Goal: Book appointment/travel/reservation

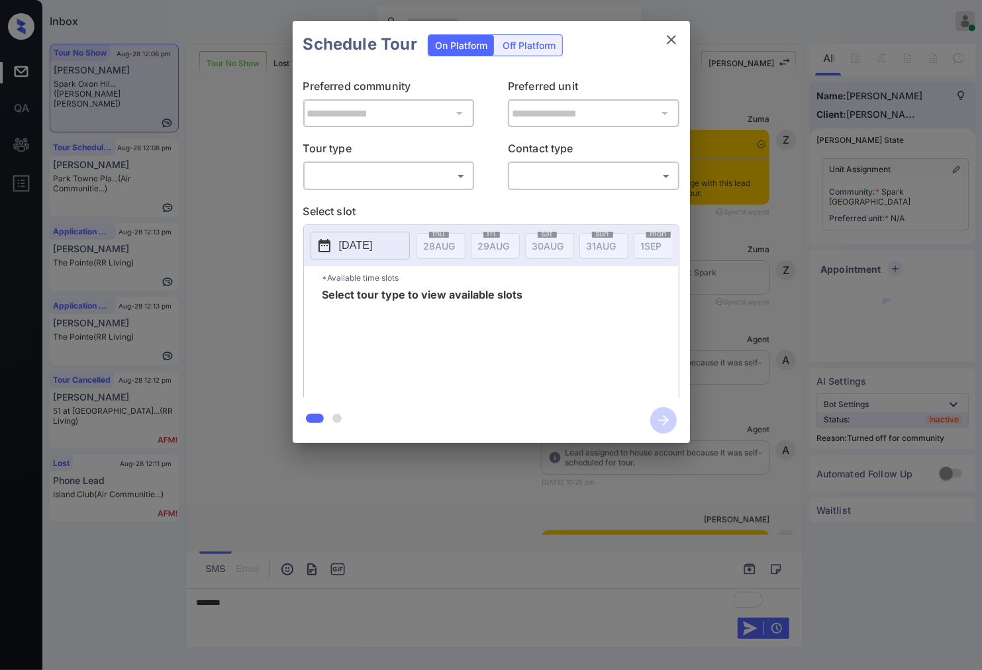
scroll to position [970, 0]
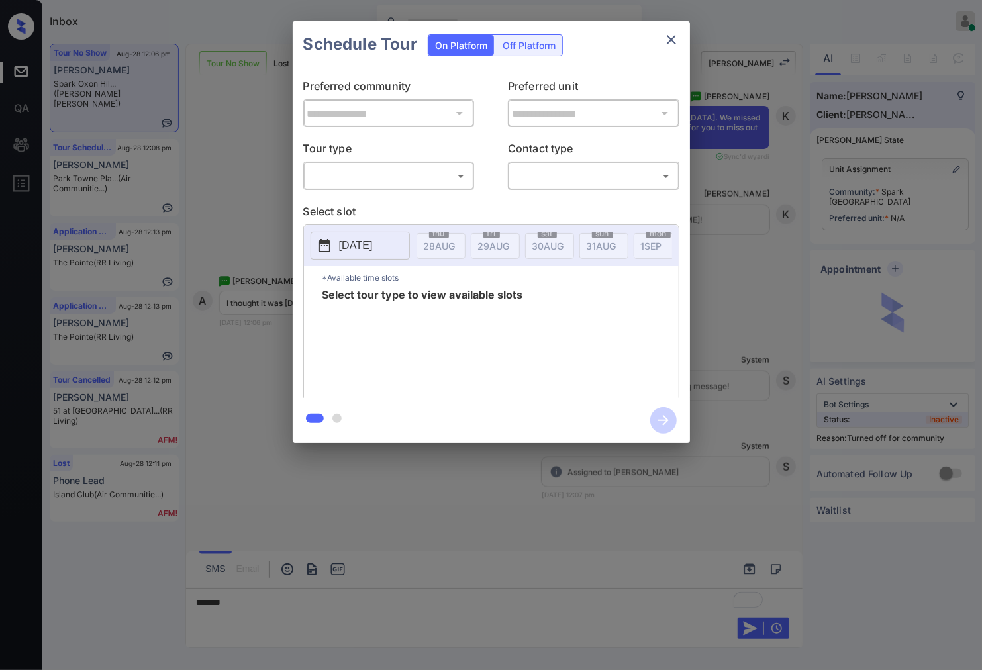
click at [464, 176] on body "Inbox [PERSON_NAME] Online Set yourself offline Set yourself on break Profile S…" at bounding box center [491, 335] width 982 height 670
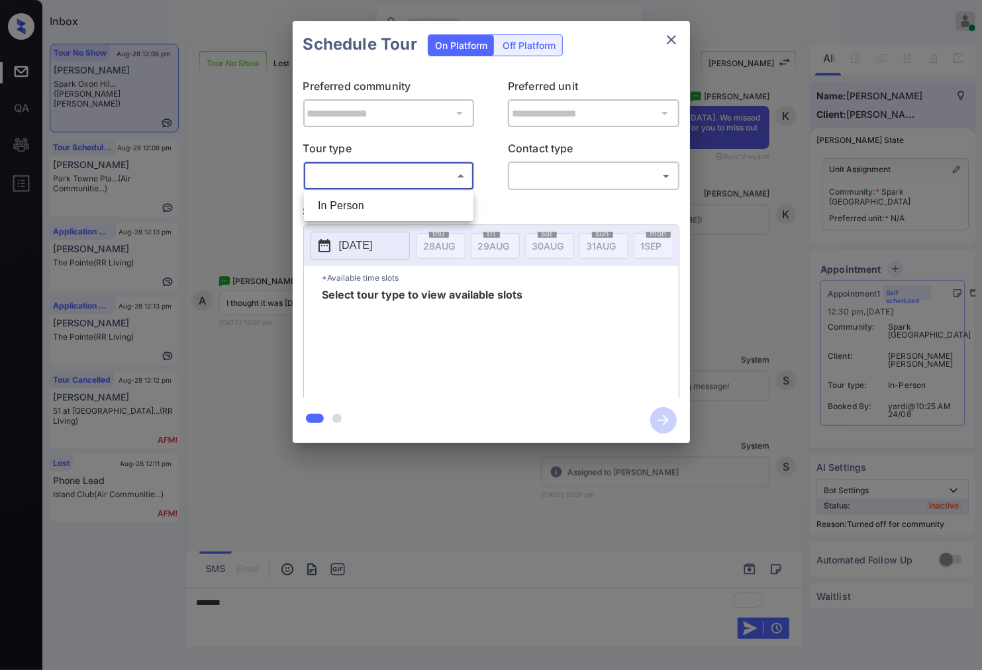
drag, startPoint x: 464, startPoint y: 176, endPoint x: 454, endPoint y: 187, distance: 16.0
click at [454, 187] on div at bounding box center [491, 335] width 982 height 670
click at [452, 207] on p "Select slot" at bounding box center [491, 213] width 376 height 21
click at [454, 177] on body "Inbox Caroline Dacanay Online Set yourself offline Set yourself on break Profil…" at bounding box center [491, 335] width 982 height 670
click at [452, 201] on li "In Person" at bounding box center [388, 206] width 163 height 24
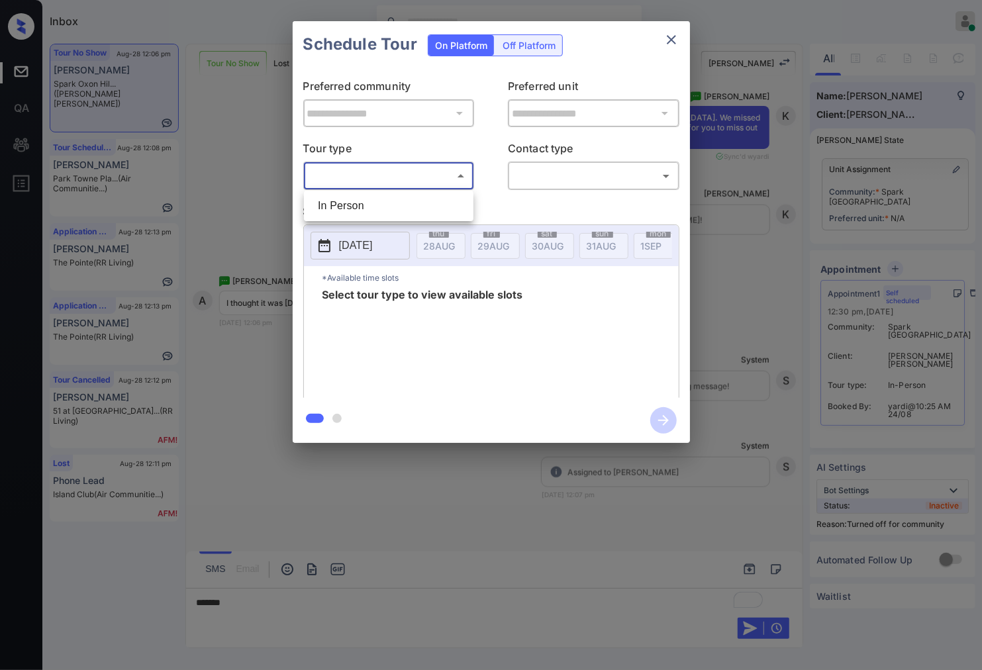
type input "********"
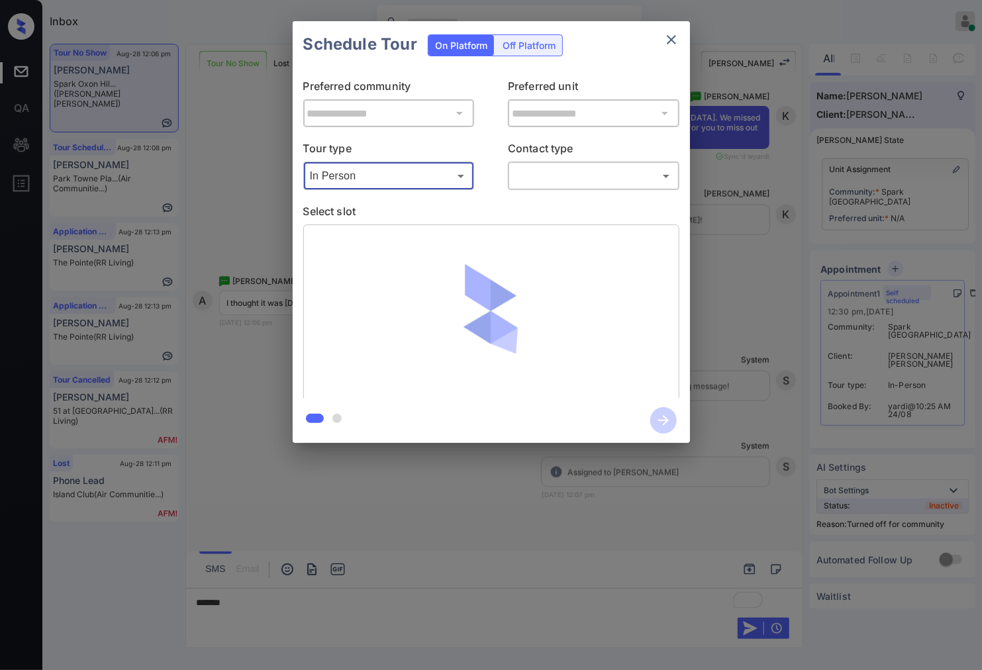
click at [551, 174] on body "Inbox Caroline Dacanay Online Set yourself offline Set yourself on break Profil…" at bounding box center [491, 335] width 982 height 670
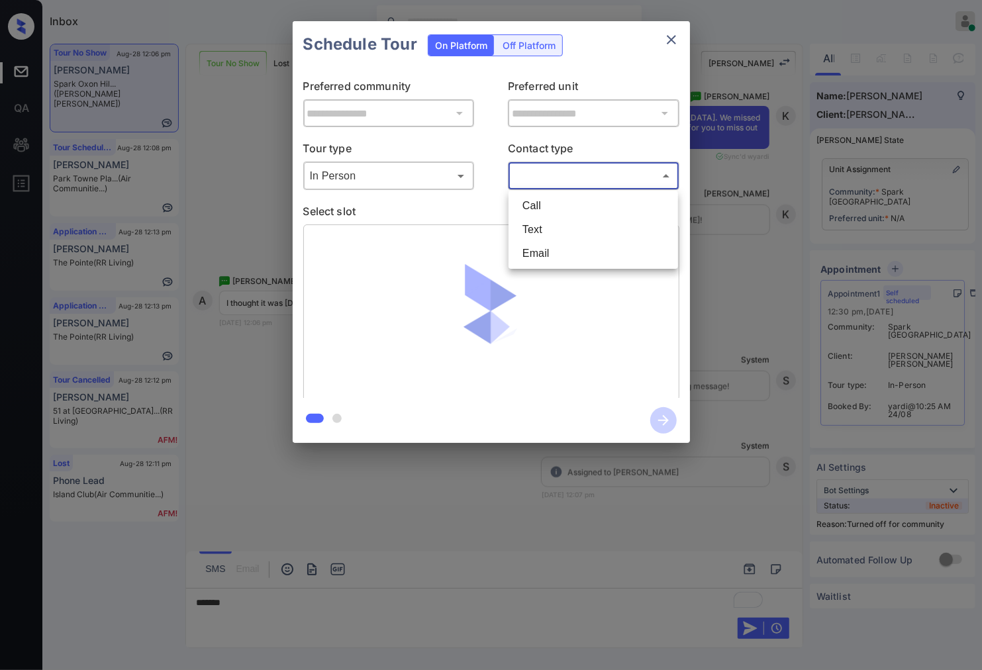
drag, startPoint x: 558, startPoint y: 211, endPoint x: 570, endPoint y: 234, distance: 26.4
click at [570, 234] on ul "Call Text Email" at bounding box center [594, 230] width 170 height 78
click at [570, 234] on li "Text" at bounding box center [593, 230] width 163 height 24
type input "****"
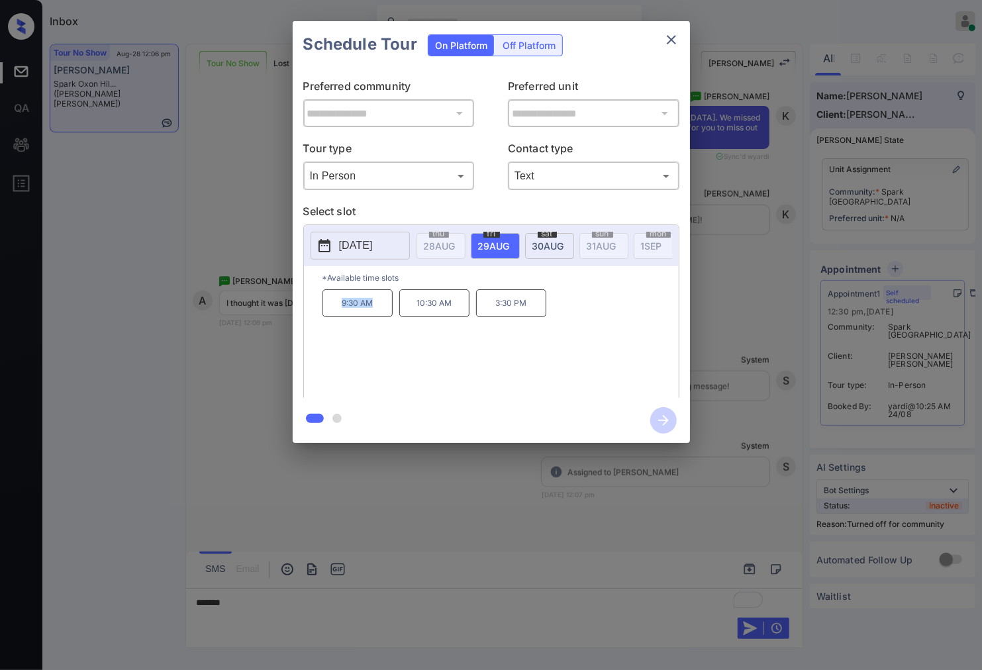
drag, startPoint x: 384, startPoint y: 313, endPoint x: 341, endPoint y: 315, distance: 43.1
click at [341, 315] on p "9:30 AM" at bounding box center [358, 303] width 70 height 28
copy p "9:30 AM"
drag, startPoint x: 454, startPoint y: 313, endPoint x: 417, endPoint y: 315, distance: 37.2
click at [417, 315] on p "10:30 AM" at bounding box center [434, 303] width 70 height 28
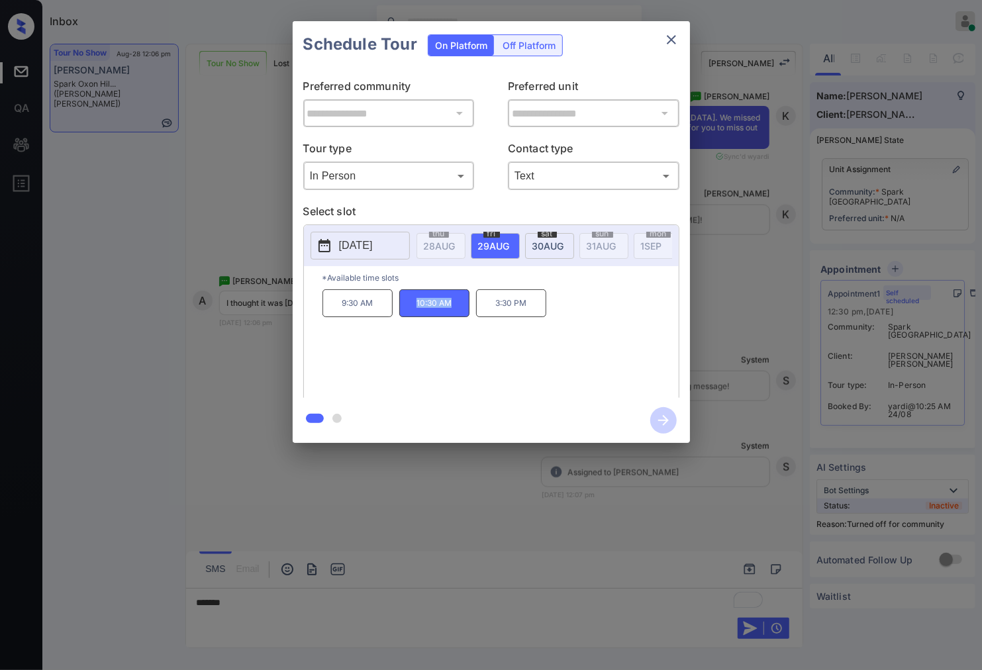
copy p "10:30 AM"
drag, startPoint x: 541, startPoint y: 310, endPoint x: 497, endPoint y: 307, distance: 44.5
click at [497, 307] on p "3:30 PM" at bounding box center [511, 303] width 70 height 28
copy p "3:30 PM"
click at [335, 462] on div "**********" at bounding box center [491, 232] width 982 height 464
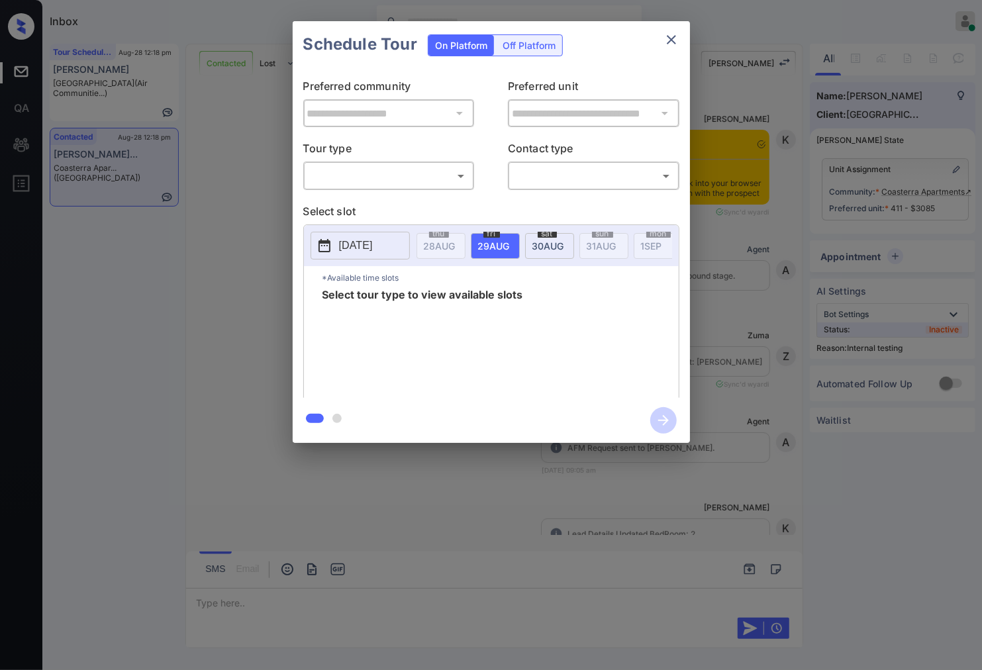
scroll to position [3007, 0]
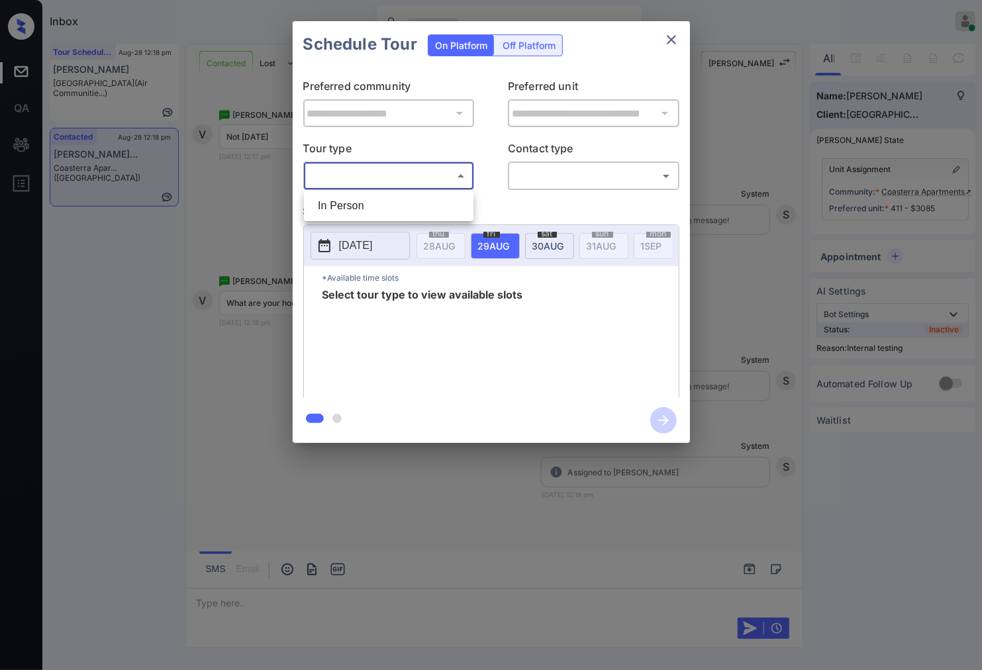
click at [442, 179] on body "Inbox Caroline Dacanay Online Set yourself offline Set yourself on break Profil…" at bounding box center [491, 335] width 982 height 670
click at [435, 202] on li "In Person" at bounding box center [388, 206] width 163 height 24
type input "********"
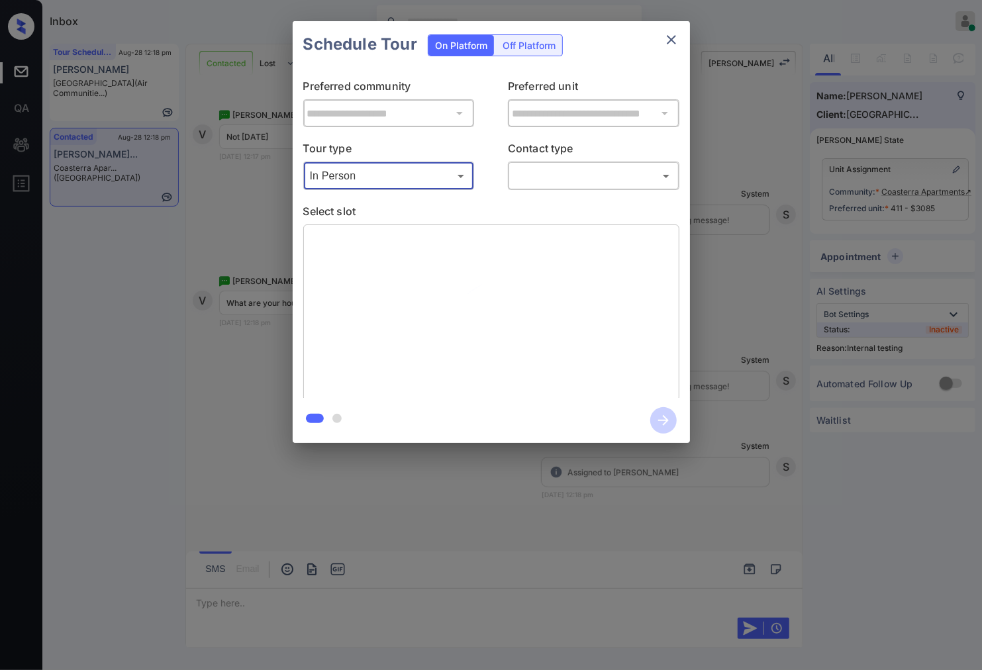
click at [534, 185] on body "Inbox Caroline Dacanay Online Set yourself offline Set yourself on break Profil…" at bounding box center [491, 335] width 982 height 670
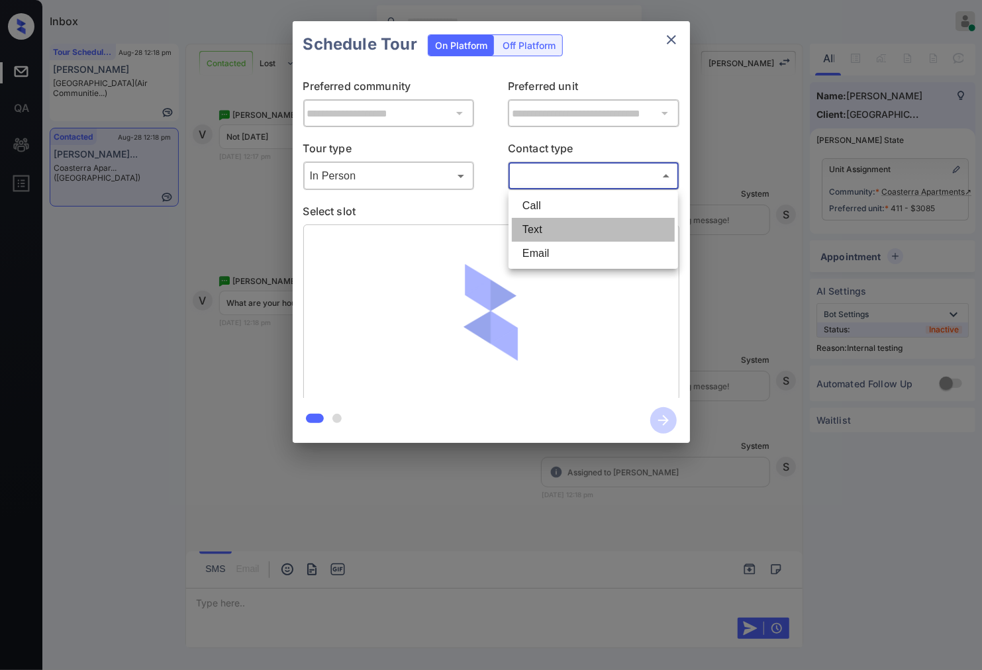
click at [548, 222] on li "Text" at bounding box center [593, 230] width 163 height 24
type input "****"
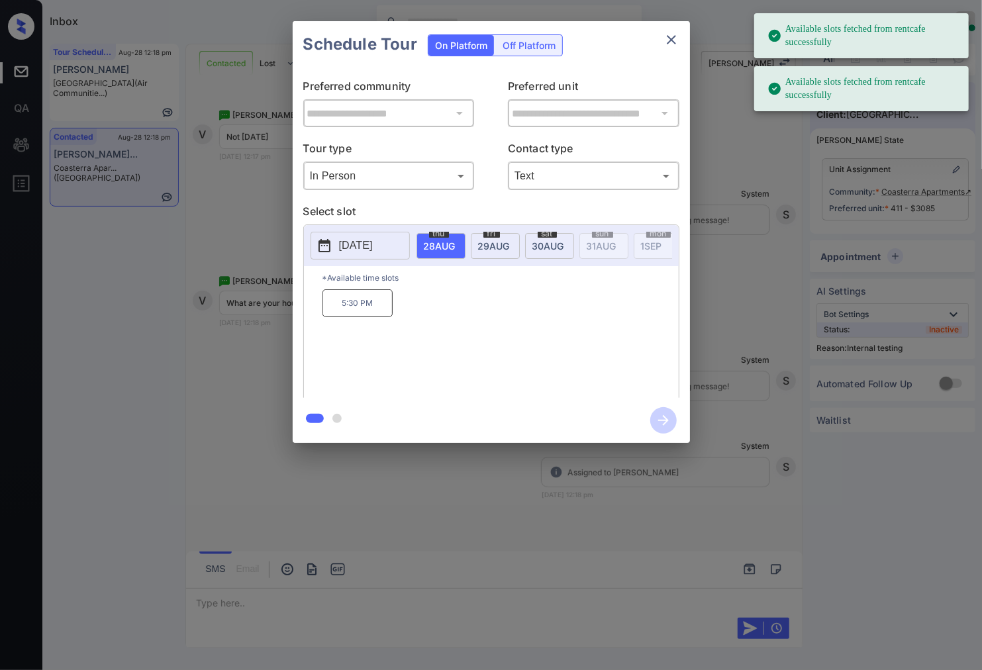
click at [545, 237] on div "sat 30 AUG" at bounding box center [549, 246] width 49 height 26
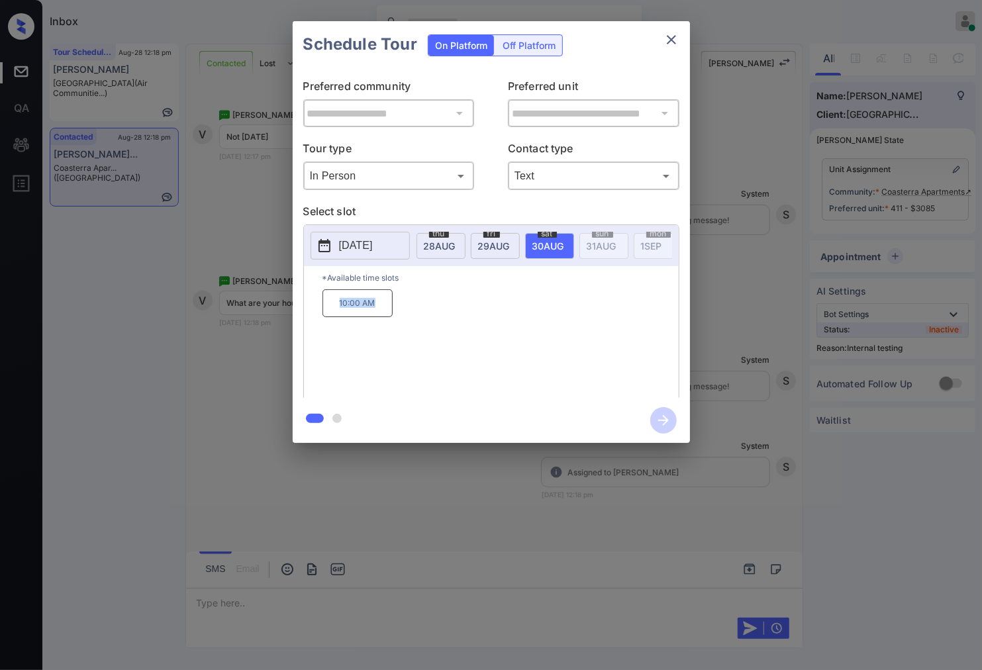
drag, startPoint x: 361, startPoint y: 313, endPoint x: 335, endPoint y: 307, distance: 26.4
click at [335, 307] on p "10:00 AM" at bounding box center [358, 303] width 70 height 28
copy p "10:00 AM"
click at [365, 520] on div at bounding box center [491, 335] width 982 height 670
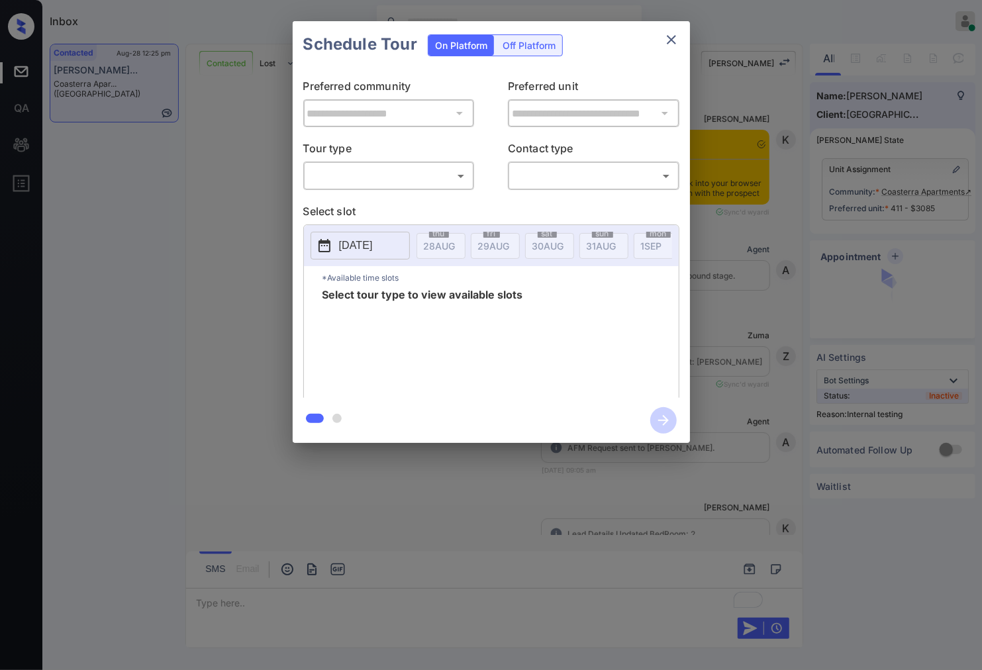
scroll to position [3599, 0]
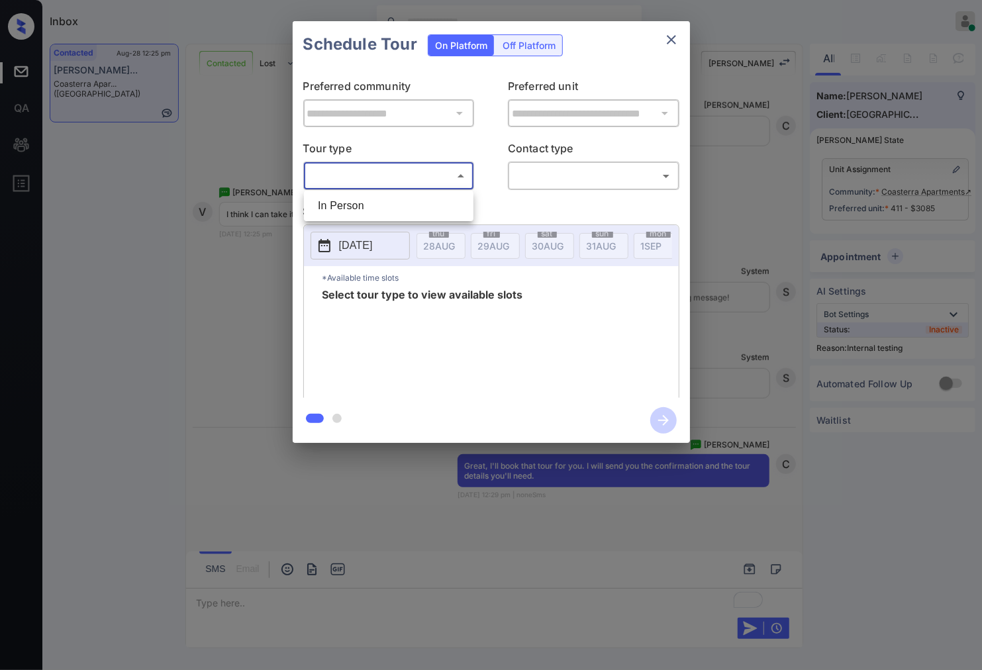
click at [449, 164] on body "Inbox Caroline Dacanay Online Set yourself offline Set yourself on break Profil…" at bounding box center [491, 335] width 982 height 670
click at [441, 207] on li "In Person" at bounding box center [388, 206] width 163 height 24
type input "********"
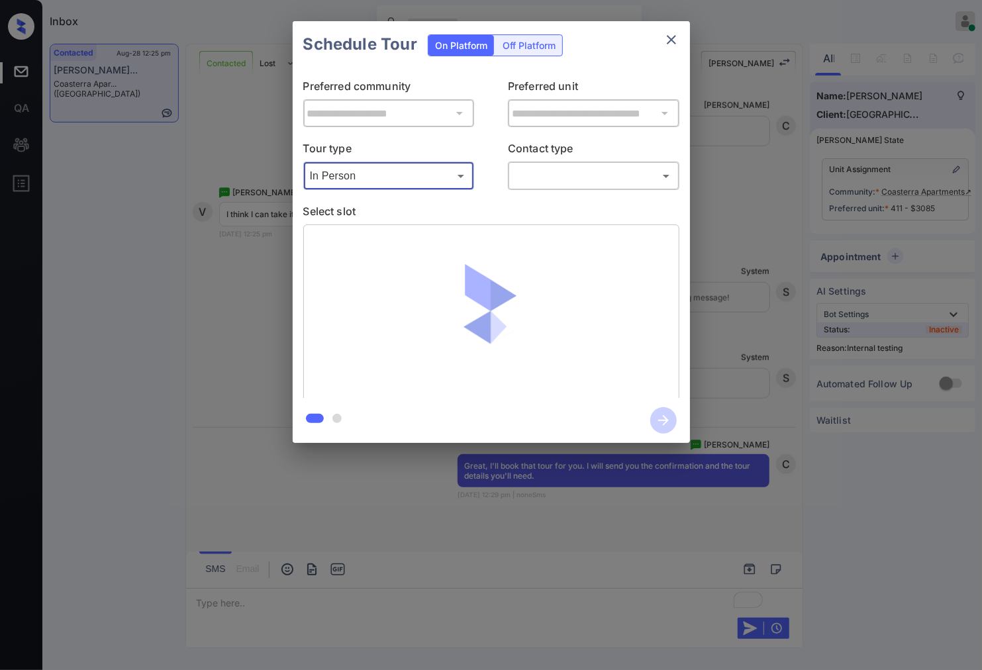
click at [554, 183] on body "Inbox Caroline Dacanay Online Set yourself offline Set yourself on break Profil…" at bounding box center [491, 335] width 982 height 670
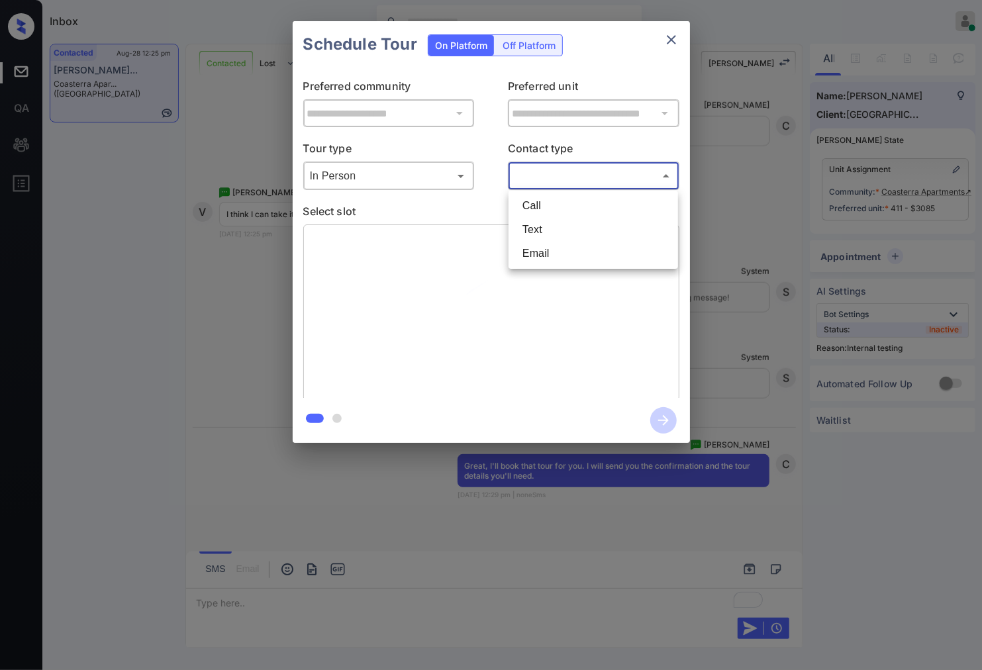
click at [745, 248] on div at bounding box center [491, 335] width 982 height 670
click at [745, 248] on div "Call Text Email" at bounding box center [491, 335] width 982 height 670
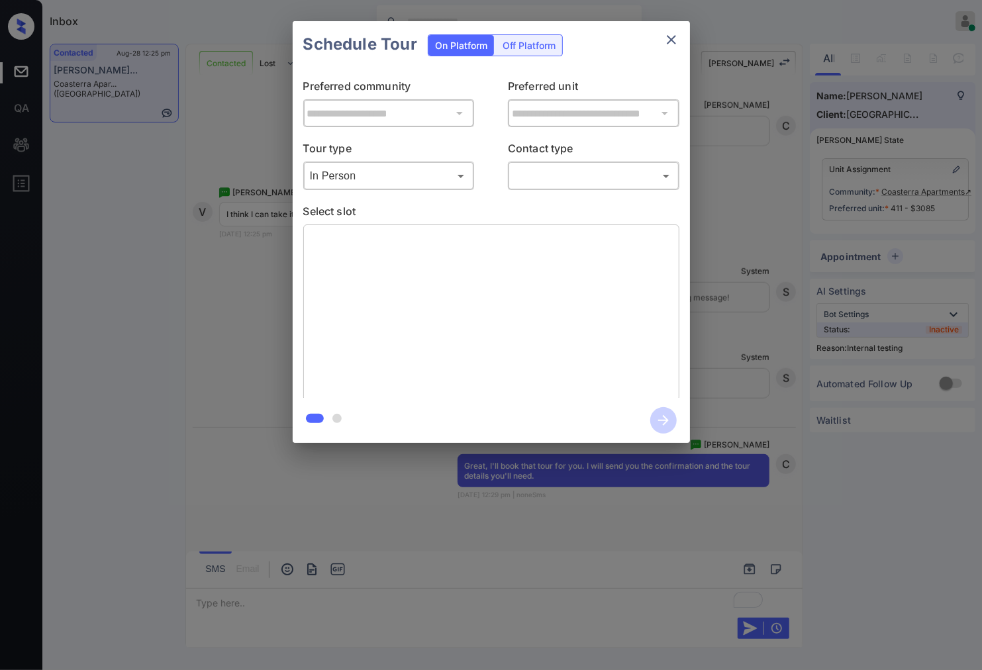
click at [731, 261] on div "**********" at bounding box center [491, 232] width 982 height 464
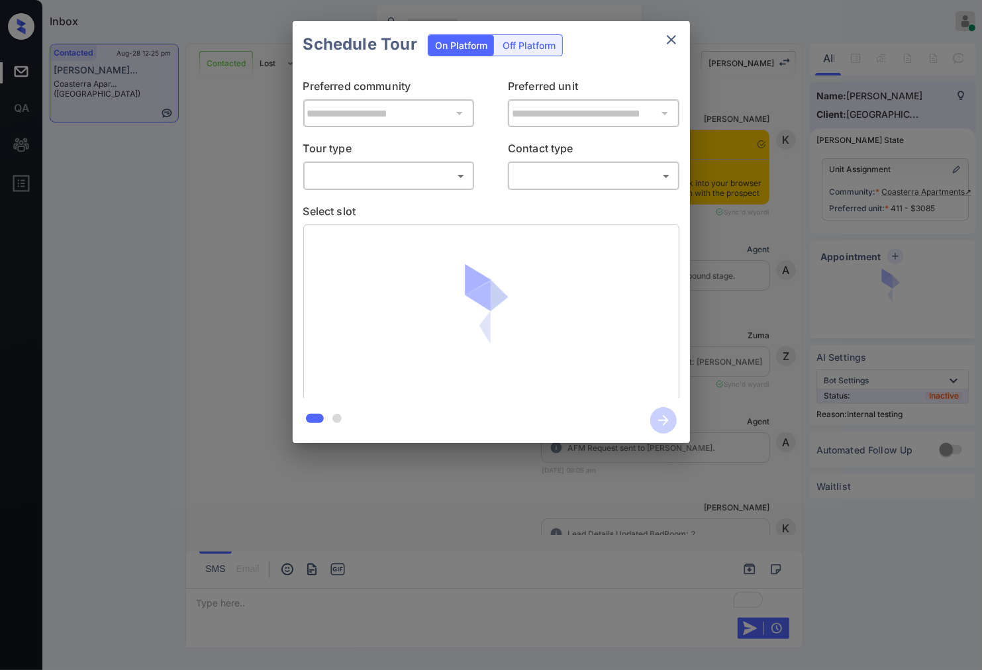
scroll to position [3305, 0]
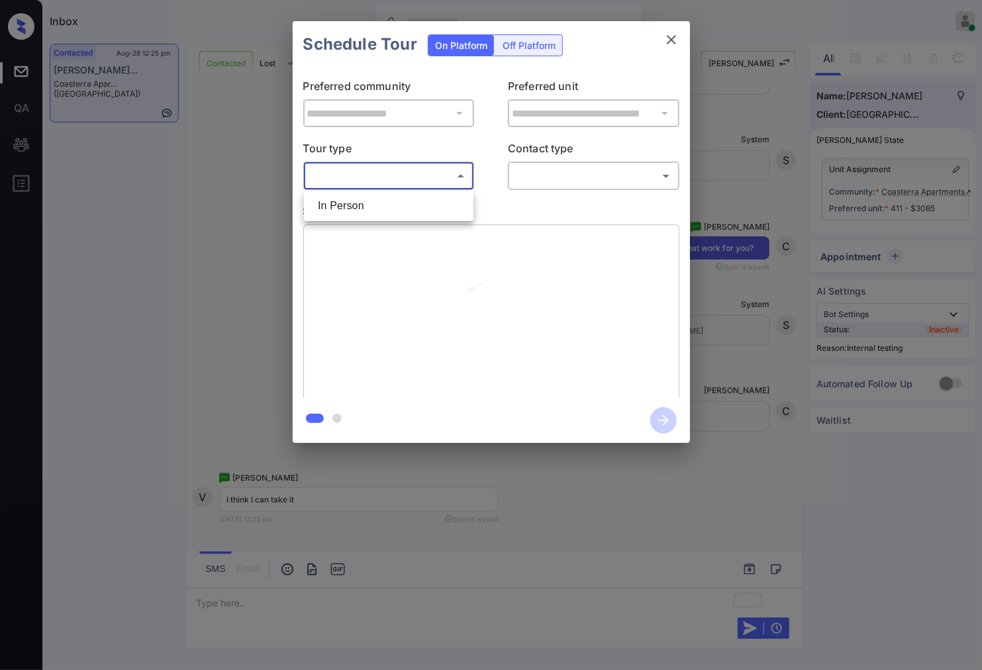
click at [429, 176] on body "Inbox Caroline Dacanay Online Set yourself offline Set yourself on break Profil…" at bounding box center [491, 335] width 982 height 670
click at [425, 212] on li "In Person" at bounding box center [388, 206] width 163 height 24
type input "********"
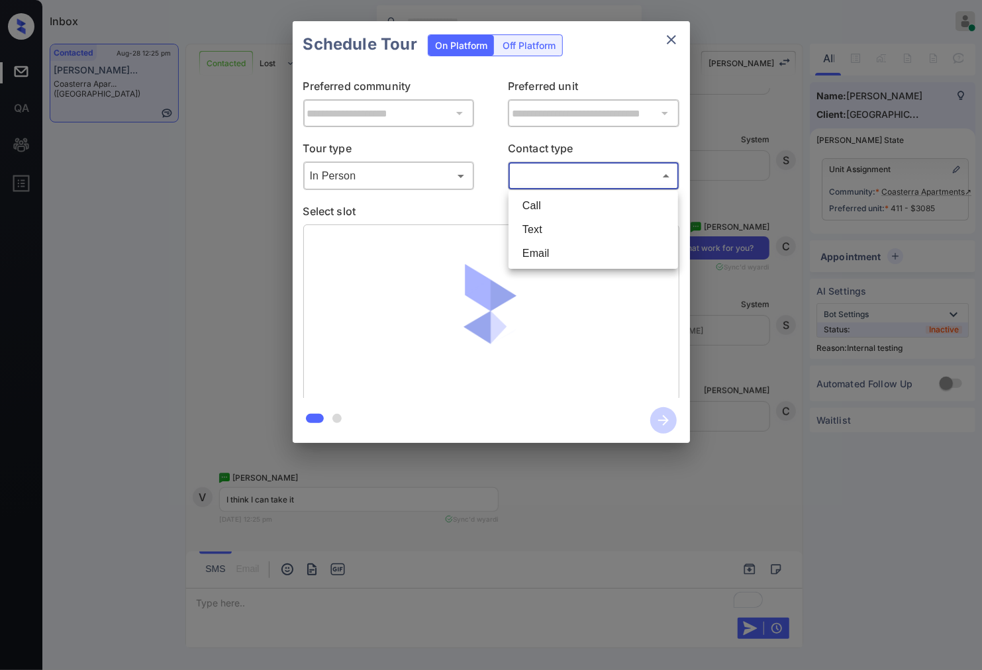
click at [532, 184] on body "Inbox Caroline Dacanay Online Set yourself offline Set yourself on break Profil…" at bounding box center [491, 335] width 982 height 670
click at [534, 218] on li "Text" at bounding box center [593, 230] width 163 height 24
type input "****"
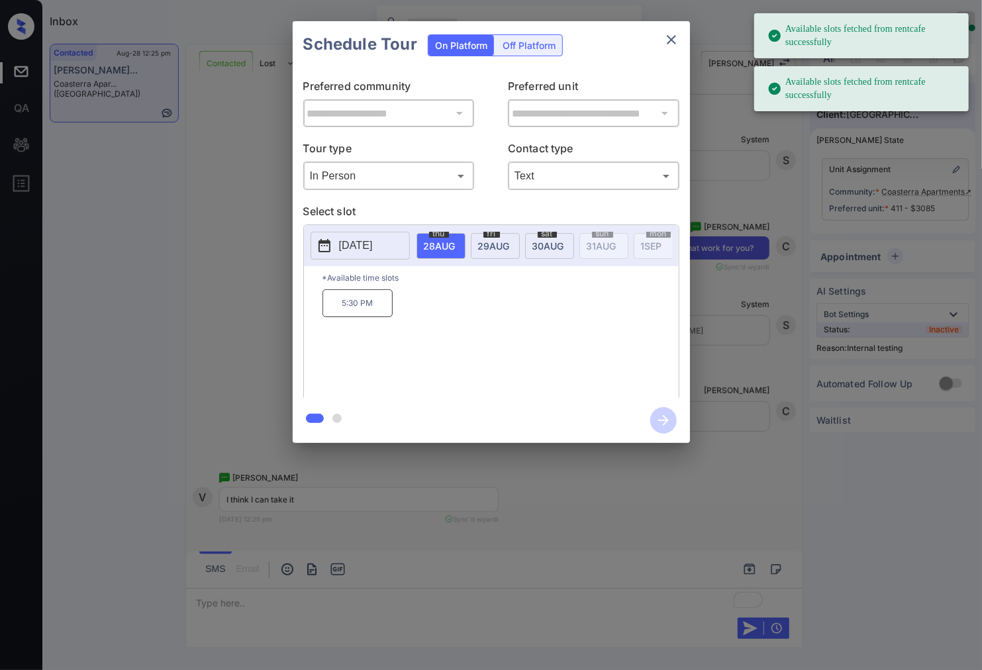
click at [546, 250] on span "30 AUG" at bounding box center [549, 245] width 32 height 11
click at [365, 315] on p "10:00 AM" at bounding box center [358, 303] width 70 height 28
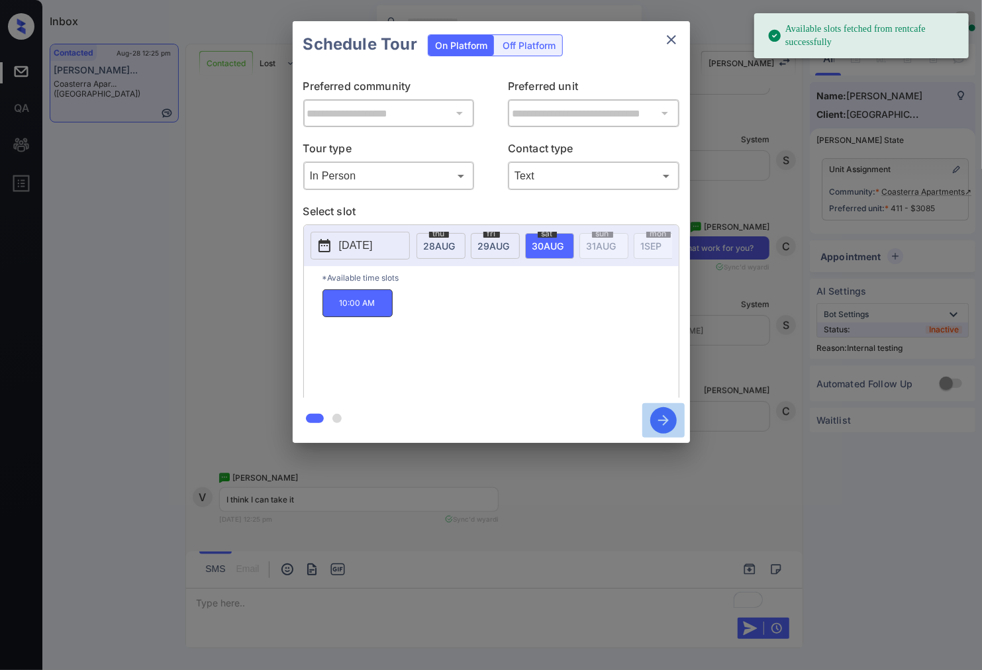
click at [653, 422] on icon "button" at bounding box center [663, 420] width 26 height 26
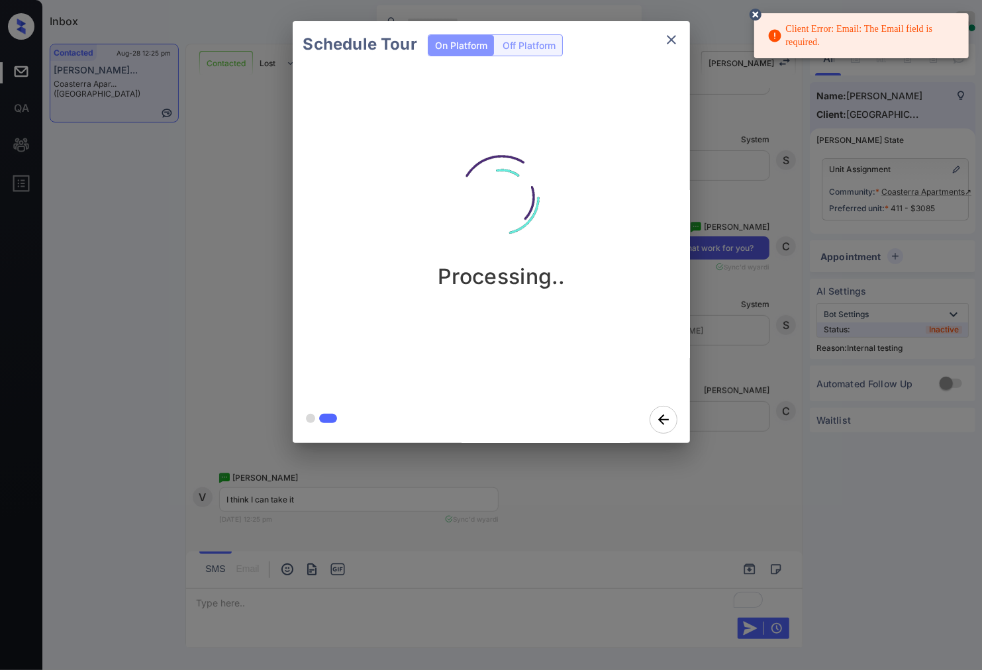
click at [871, 202] on div "Schedule Tour On Platform Off Platform Processing.." at bounding box center [491, 232] width 982 height 464
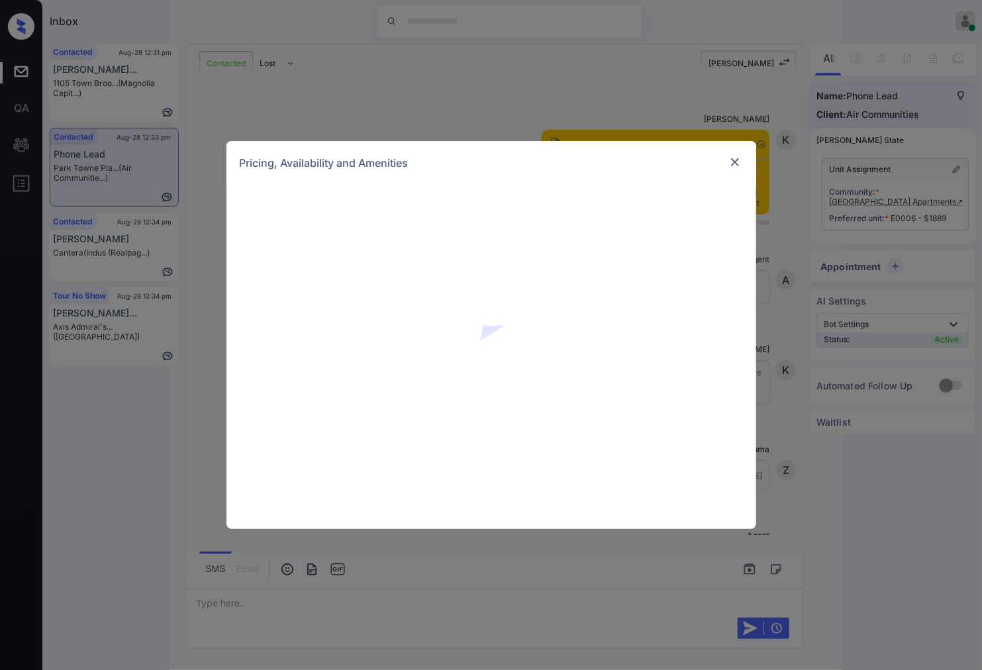
scroll to position [1158, 0]
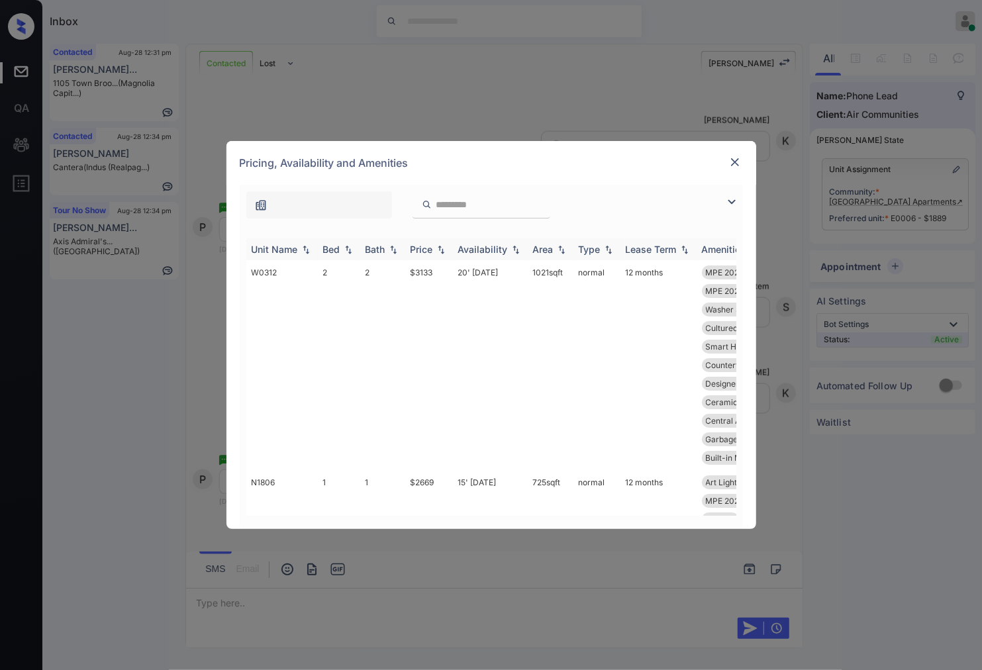
click at [445, 247] on img at bounding box center [440, 249] width 13 height 9
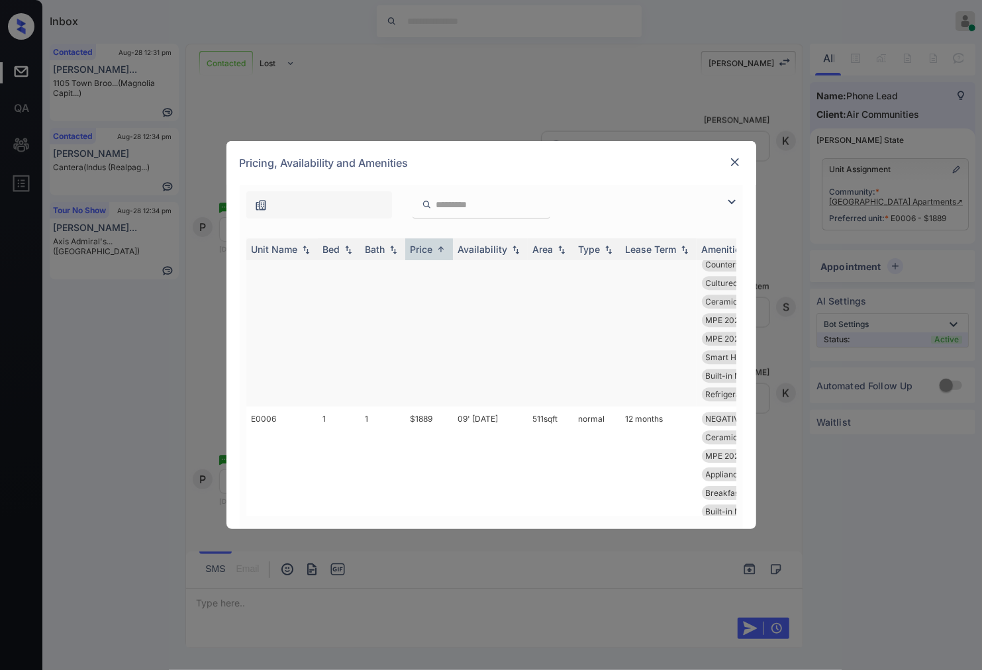
scroll to position [2428, 0]
drag, startPoint x: 445, startPoint y: 293, endPoint x: 402, endPoint y: 293, distance: 43.1
click at [402, 333] on tr "E0006 1 1 $1889 09' Aug 25 511 sqft normal 12 months NEGATIVE Baseme... Walk-in…" at bounding box center [592, 428] width 692 height 191
copy tr "$1889"
click at [437, 333] on td "$1889" at bounding box center [429, 428] width 48 height 191
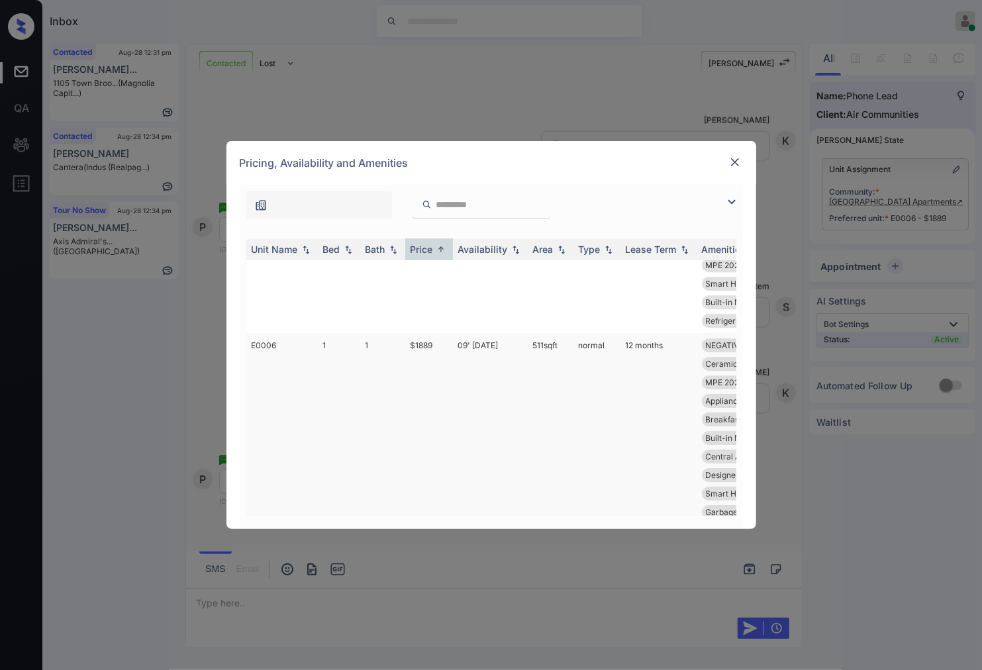
click at [437, 333] on td "$1889" at bounding box center [429, 428] width 48 height 191
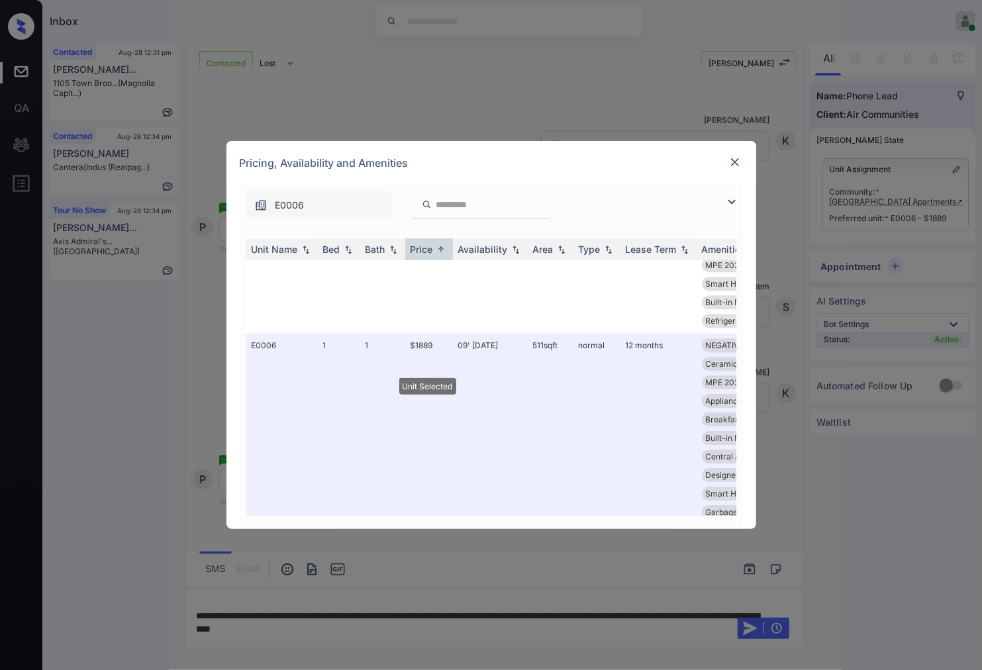
click at [734, 164] on img at bounding box center [735, 162] width 13 height 13
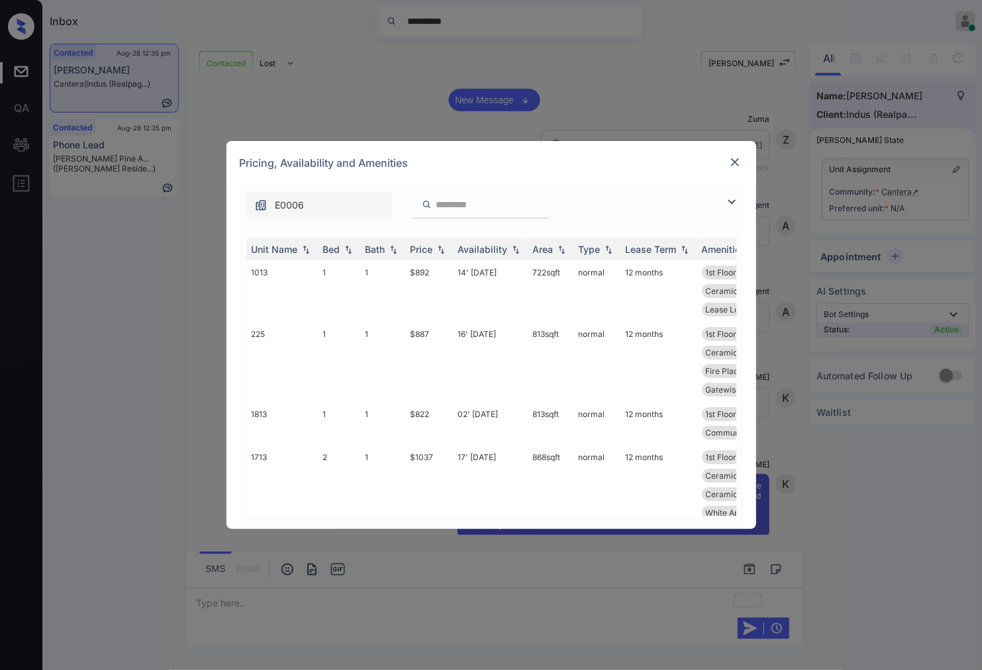
scroll to position [441, 0]
click at [438, 248] on img at bounding box center [440, 249] width 13 height 9
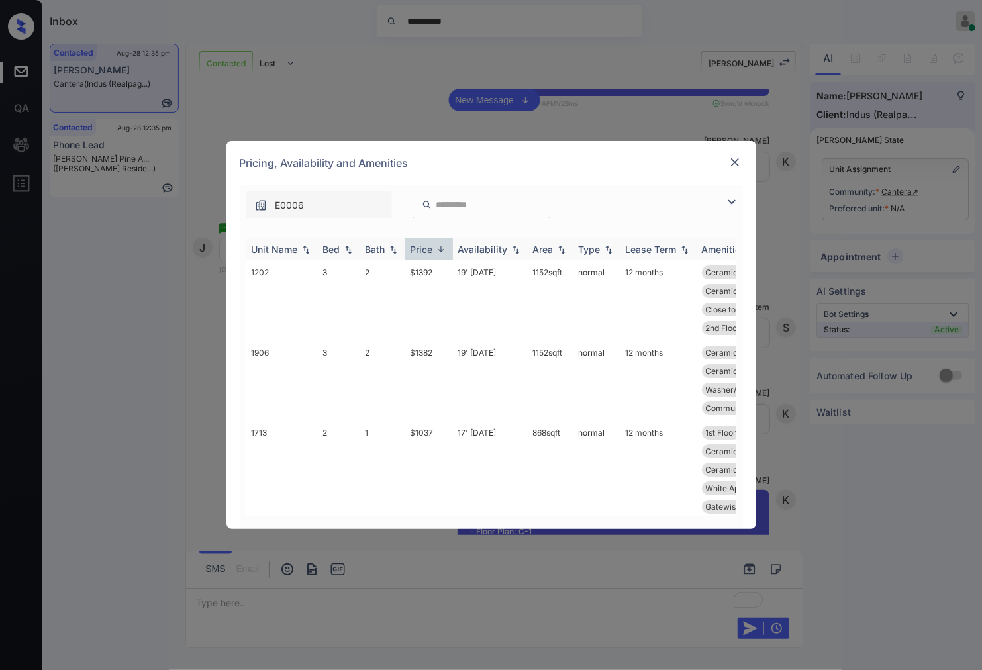
click at [438, 248] on img at bounding box center [440, 249] width 13 height 10
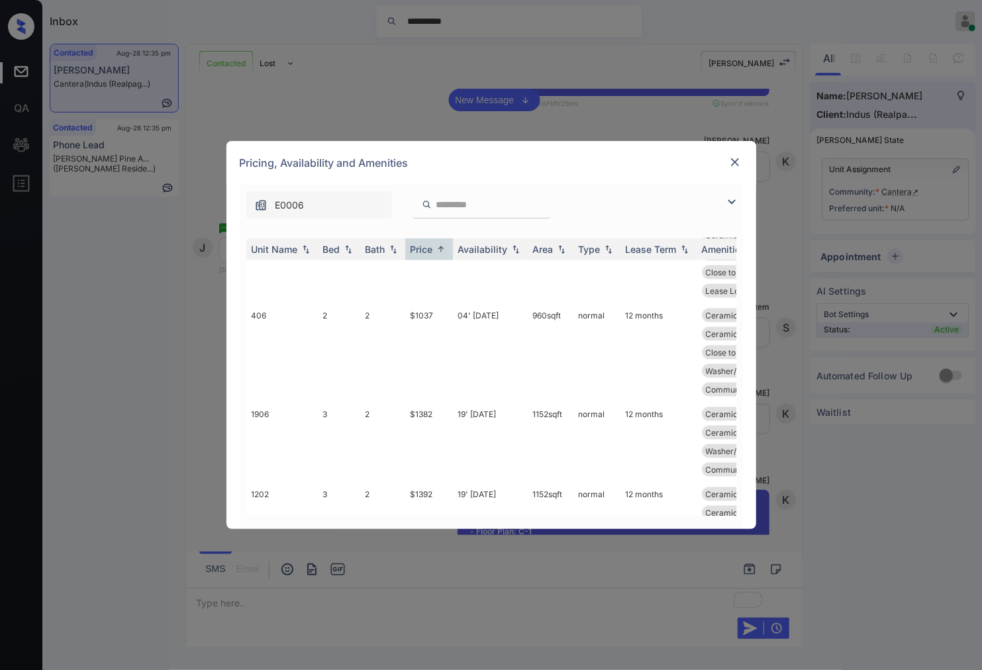
scroll to position [1159, 0]
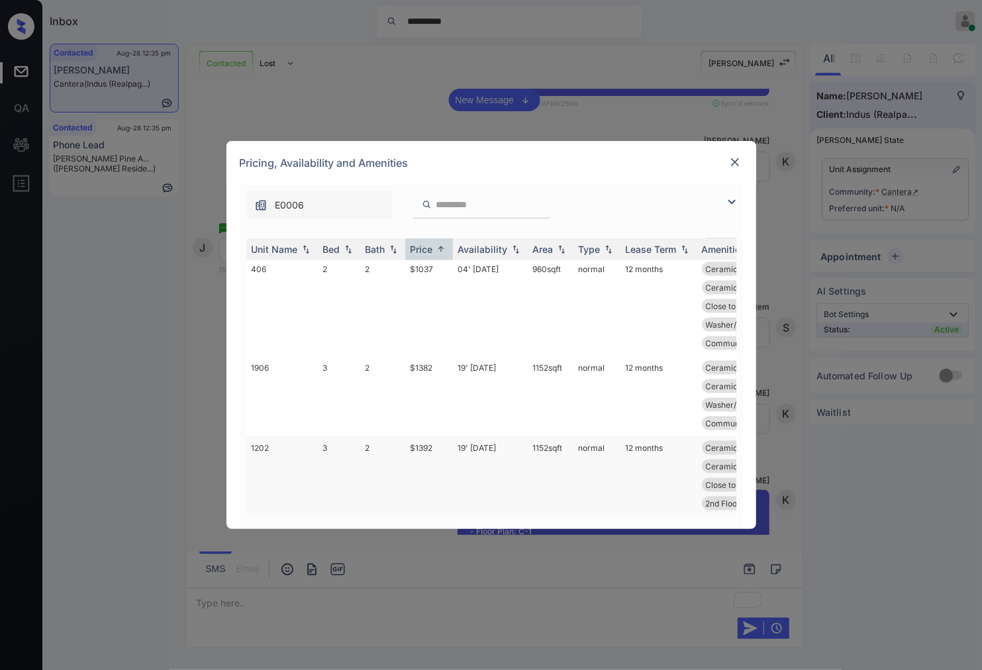
click at [415, 436] on td "$1392" at bounding box center [429, 476] width 48 height 80
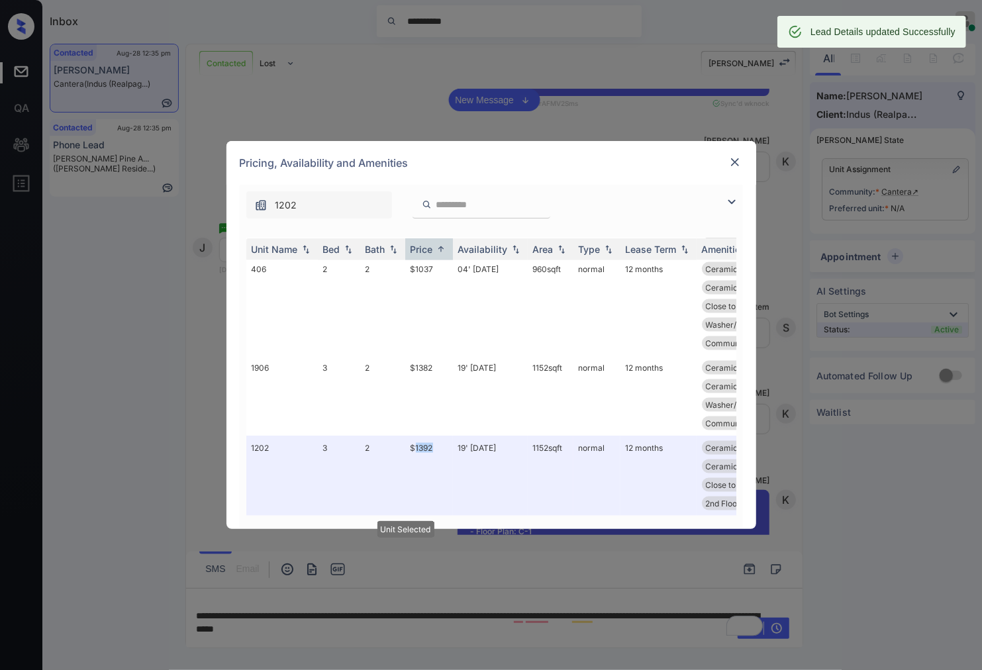
click at [732, 161] on img at bounding box center [735, 162] width 13 height 13
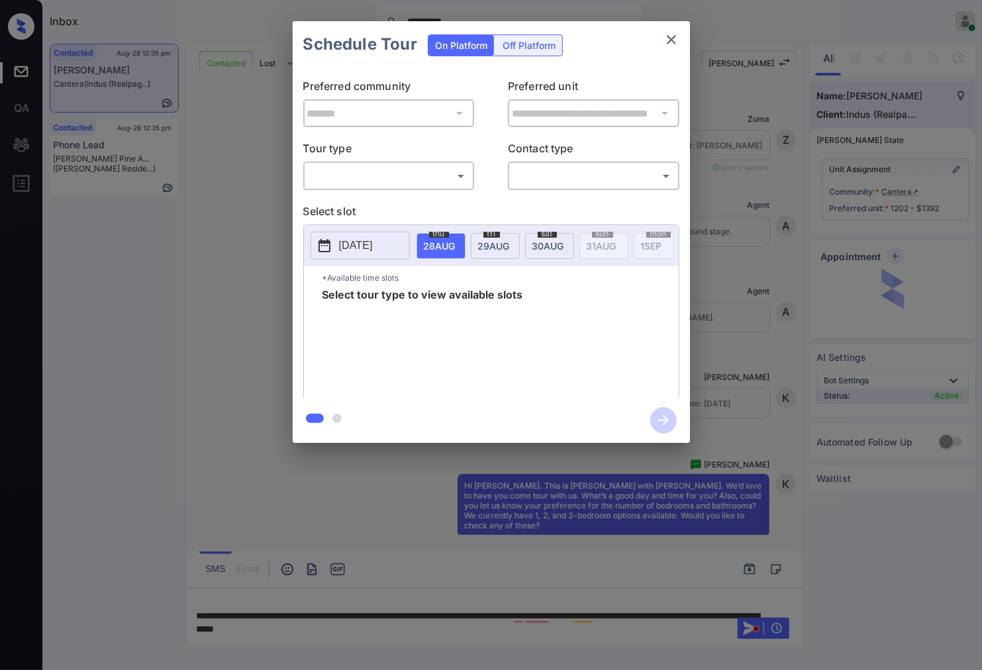
scroll to position [2255, 0]
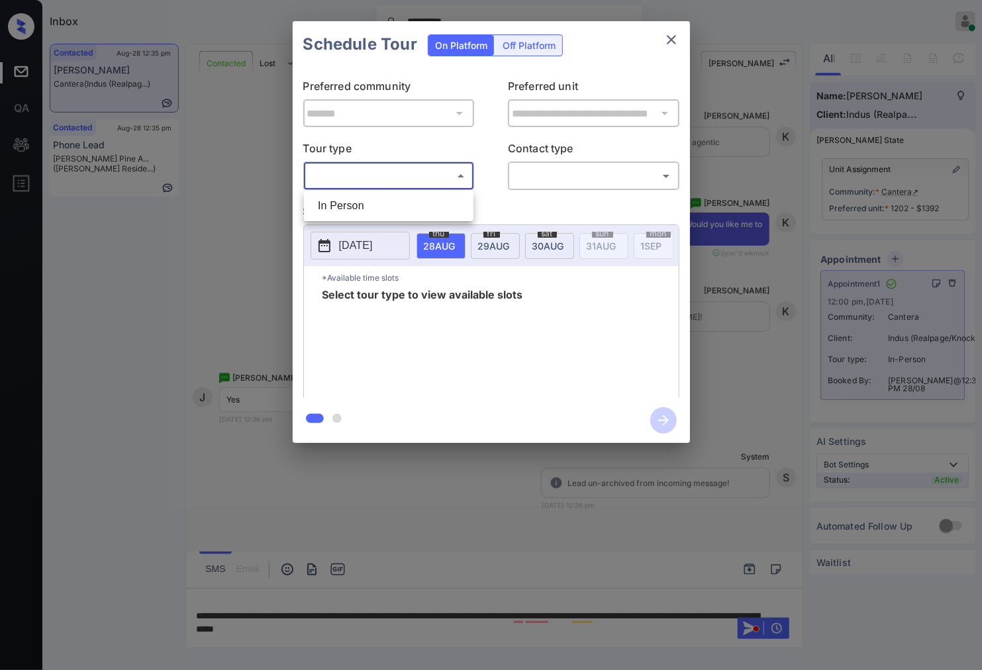
click at [456, 167] on body "**********" at bounding box center [491, 335] width 982 height 670
click at [769, 181] on div at bounding box center [491, 335] width 982 height 670
click at [743, 183] on div "**********" at bounding box center [491, 232] width 982 height 464
